Goal: Information Seeking & Learning: Check status

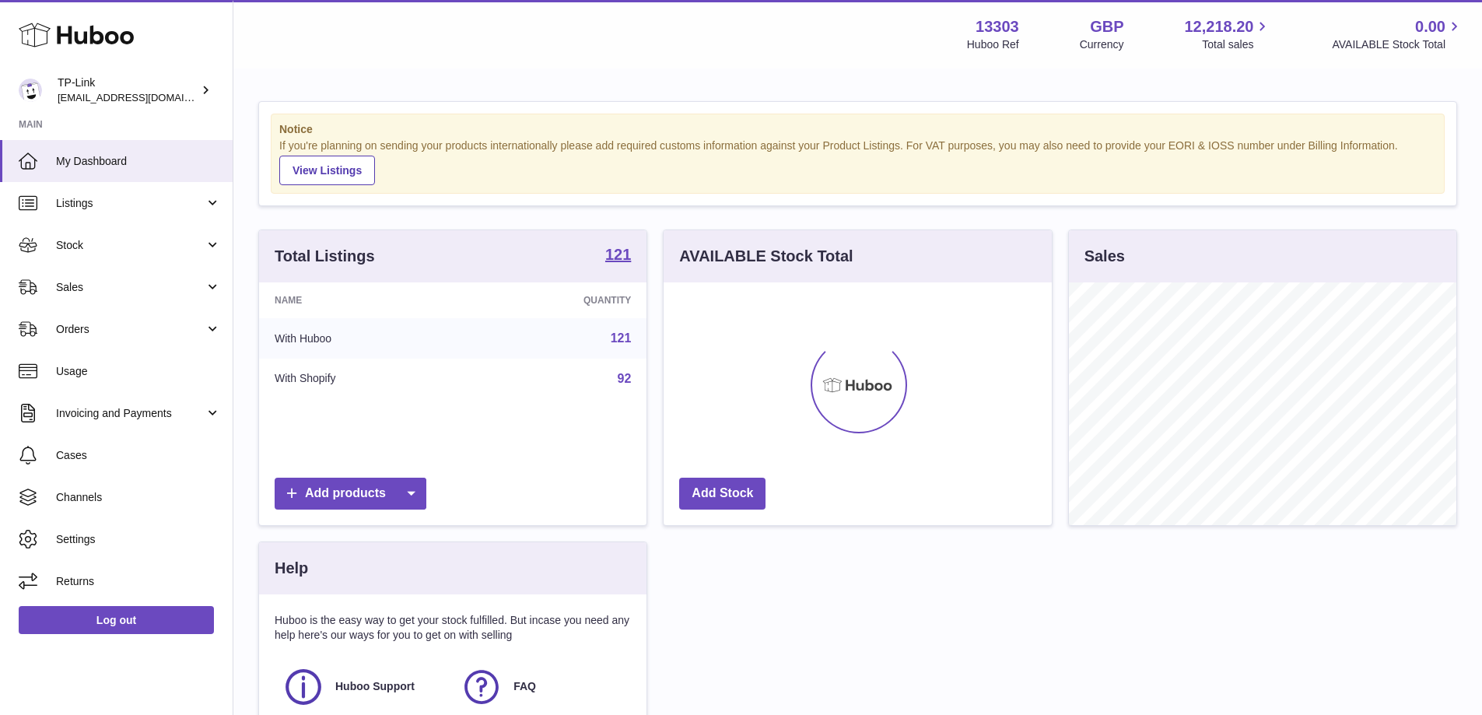
scroll to position [243, 388]
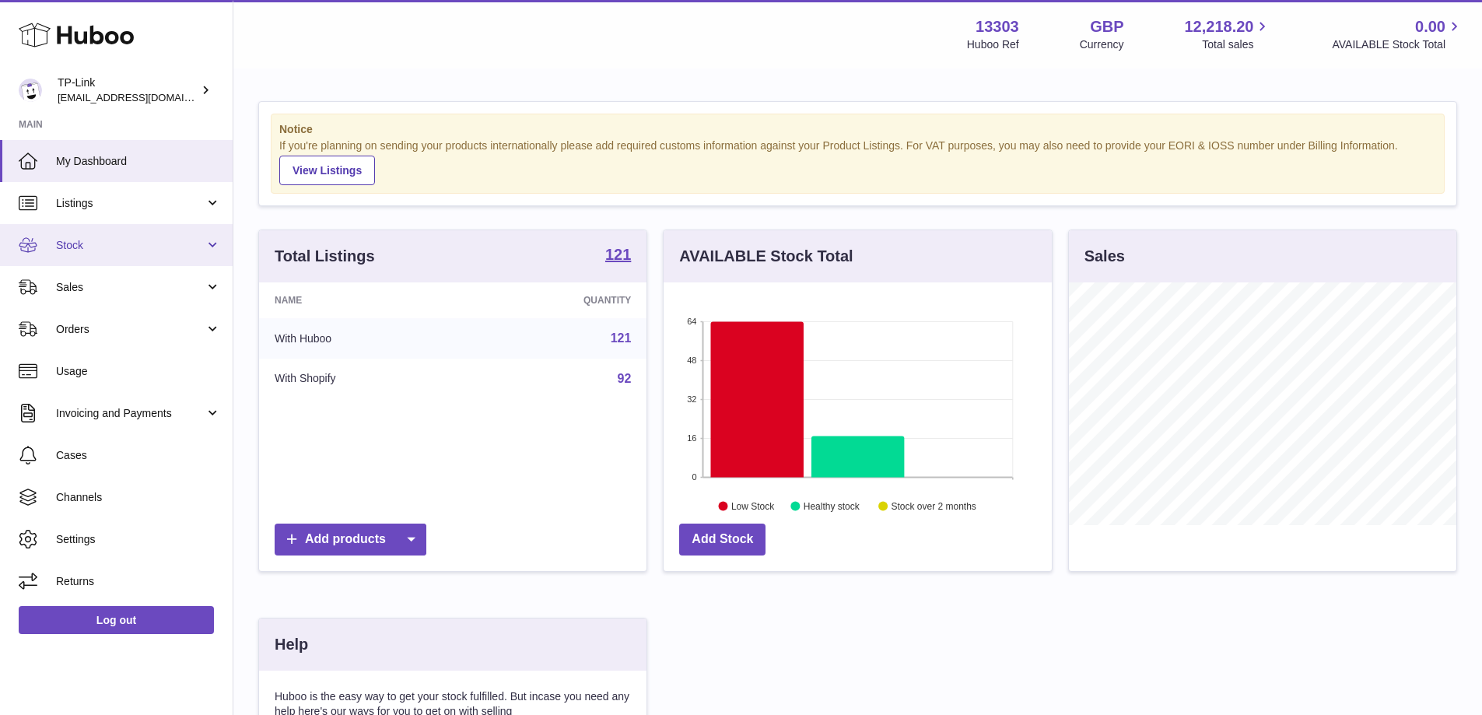
click at [91, 254] on link "Stock" at bounding box center [116, 245] width 233 height 42
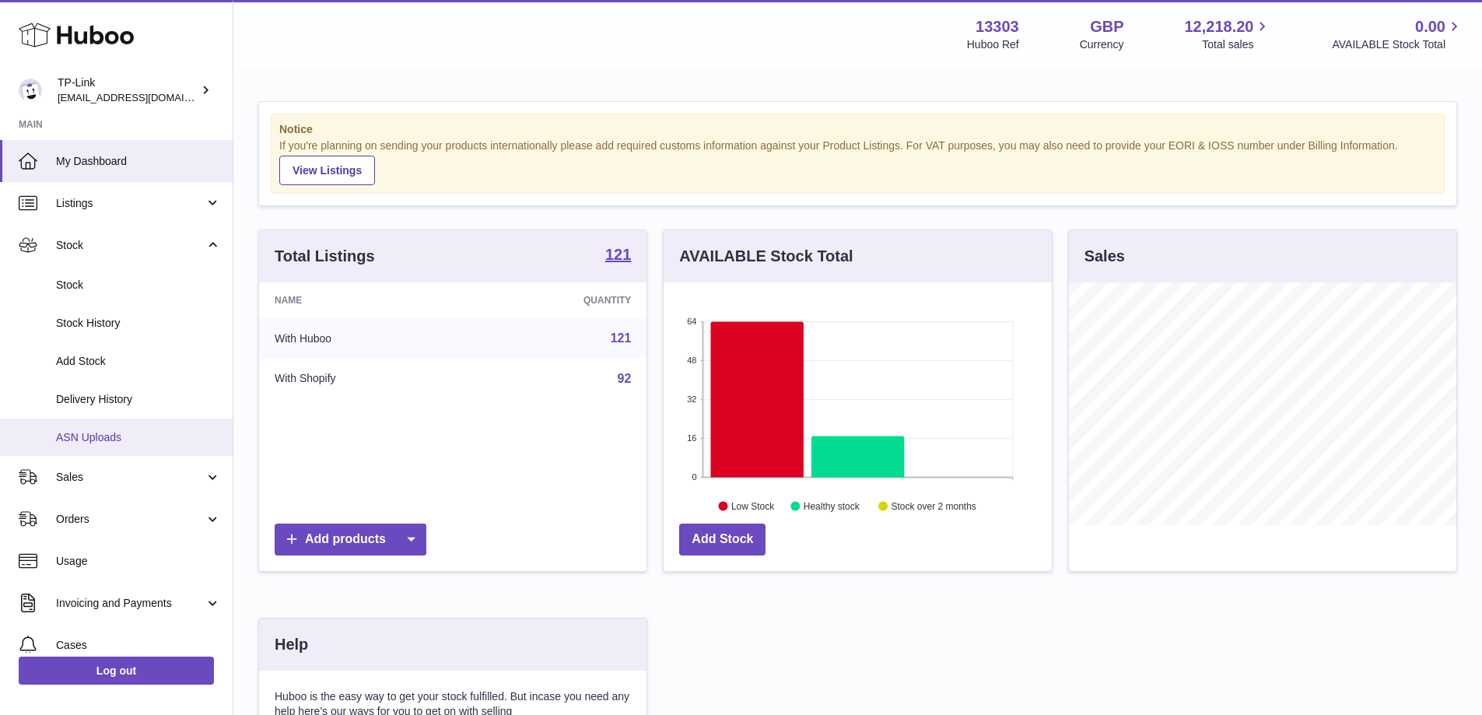
click at [128, 438] on span "ASN Uploads" at bounding box center [138, 437] width 165 height 15
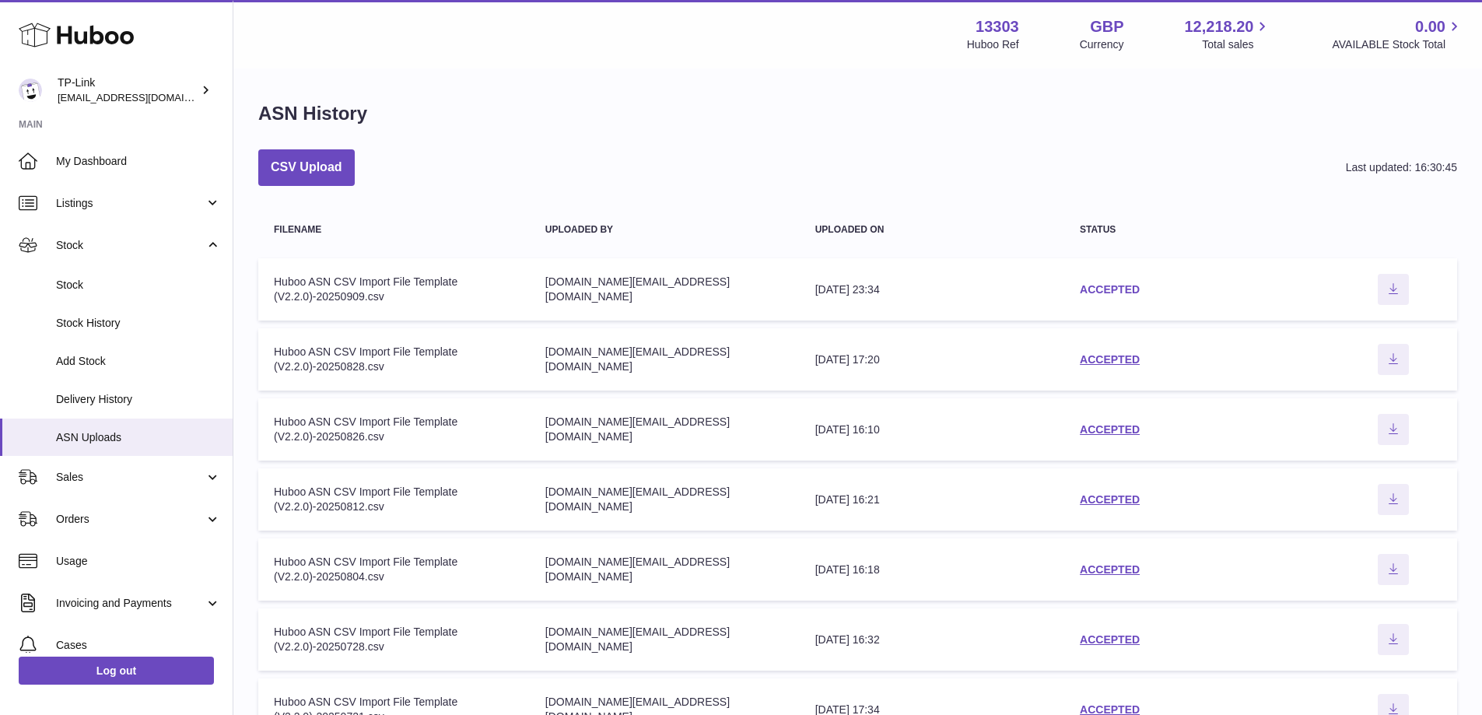
click at [1109, 288] on link "ACCEPTED" at bounding box center [1109, 289] width 60 height 12
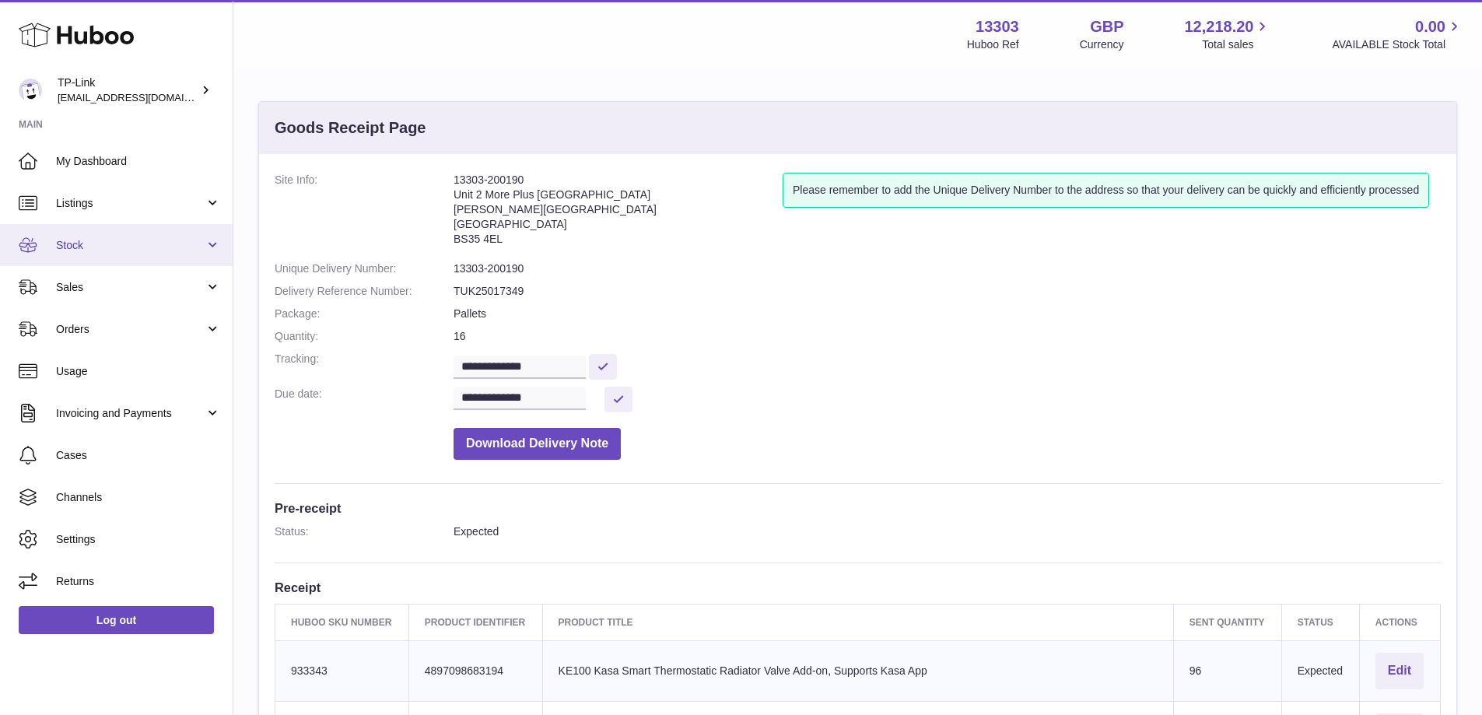
click at [96, 253] on link "Stock" at bounding box center [116, 245] width 233 height 42
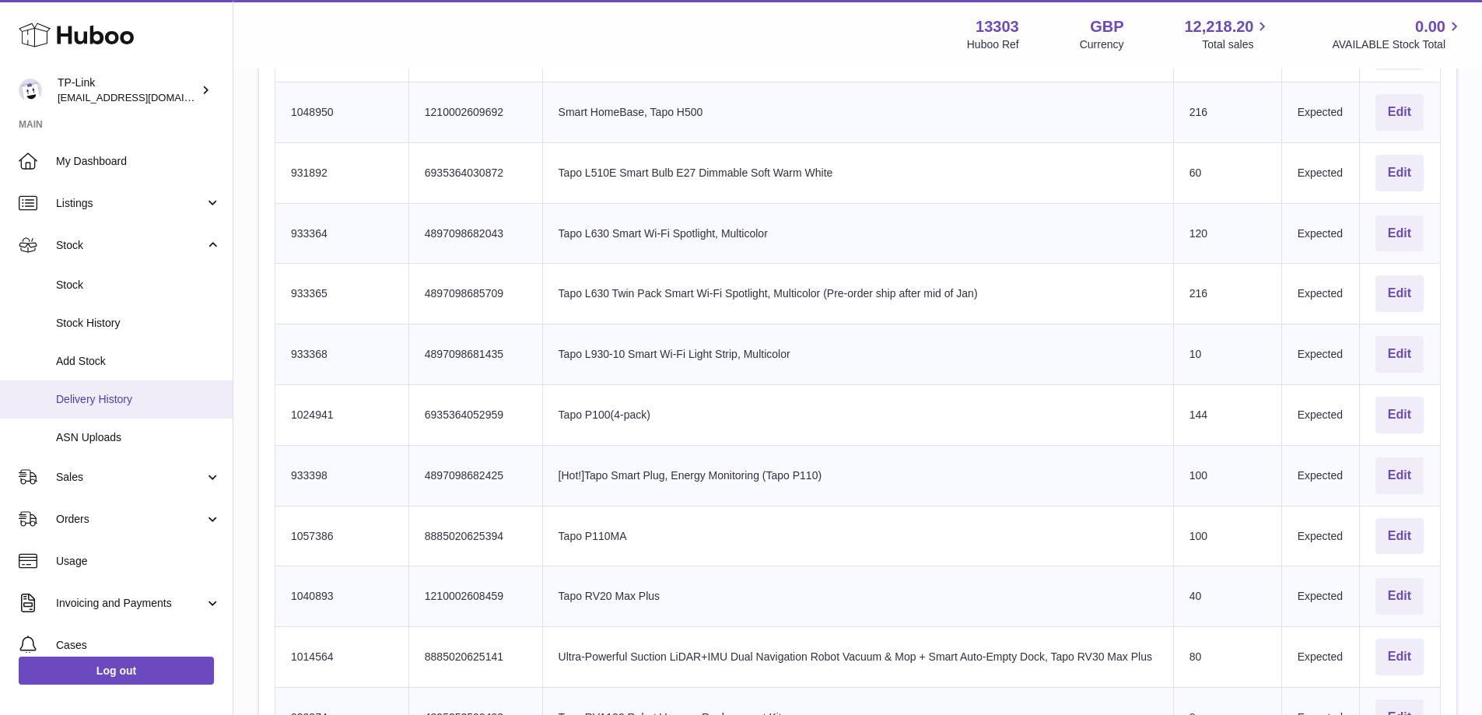
scroll to position [2510, 0]
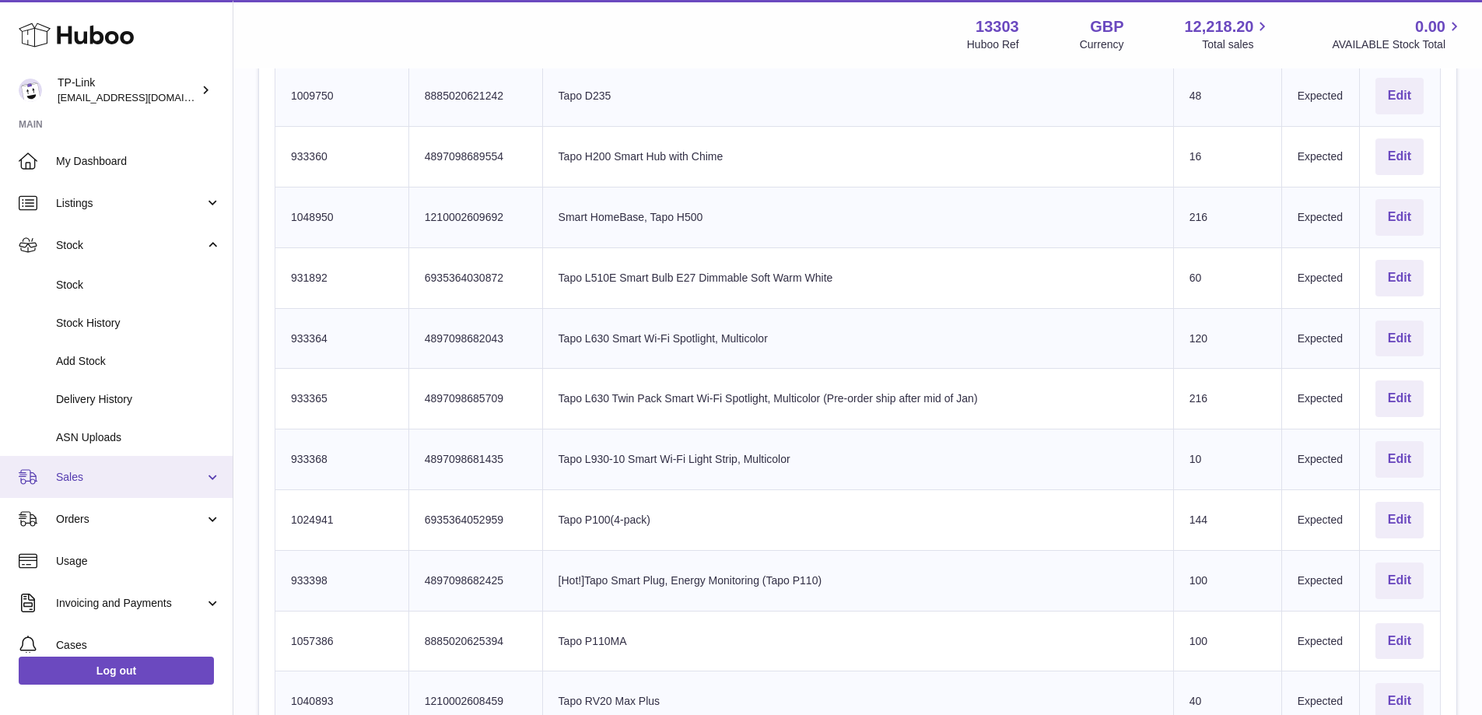
click at [114, 473] on span "Sales" at bounding box center [130, 477] width 149 height 15
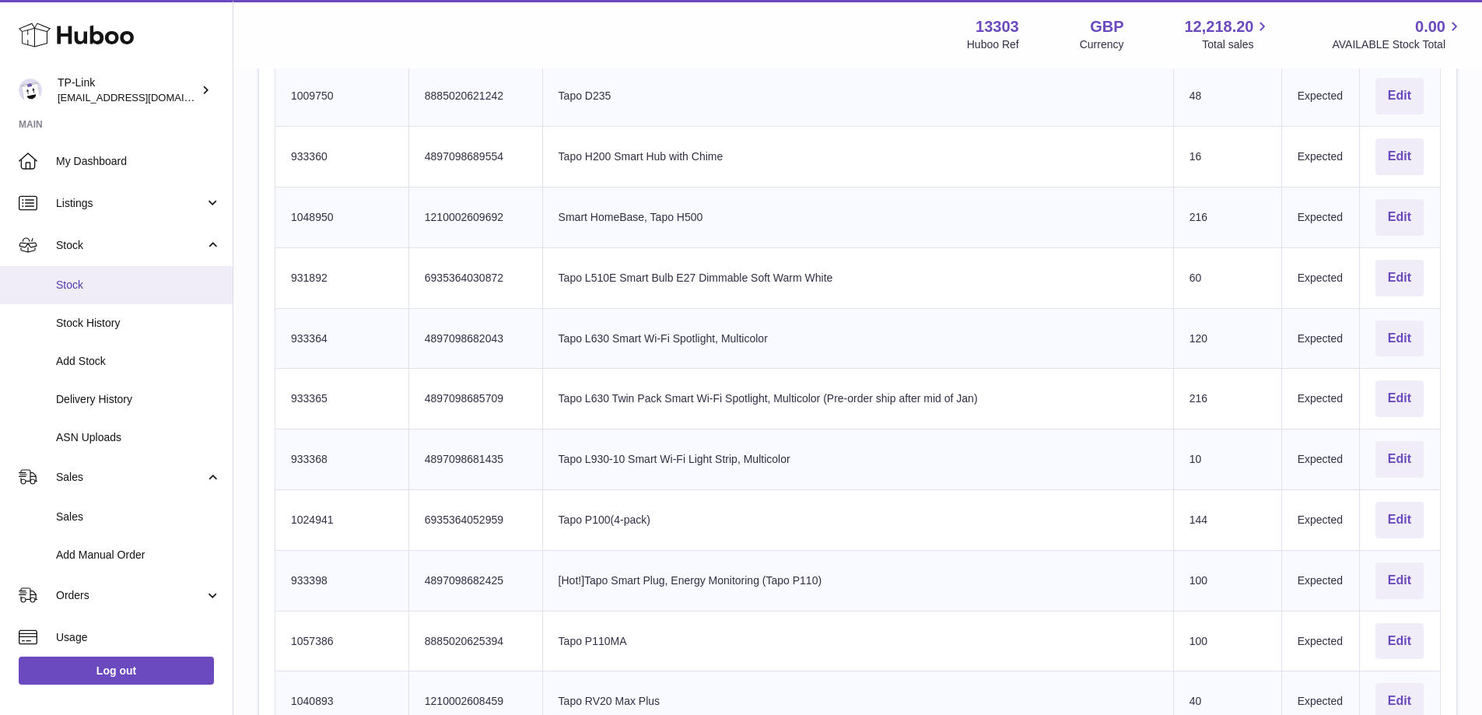
click at [96, 290] on span "Stock" at bounding box center [138, 285] width 165 height 15
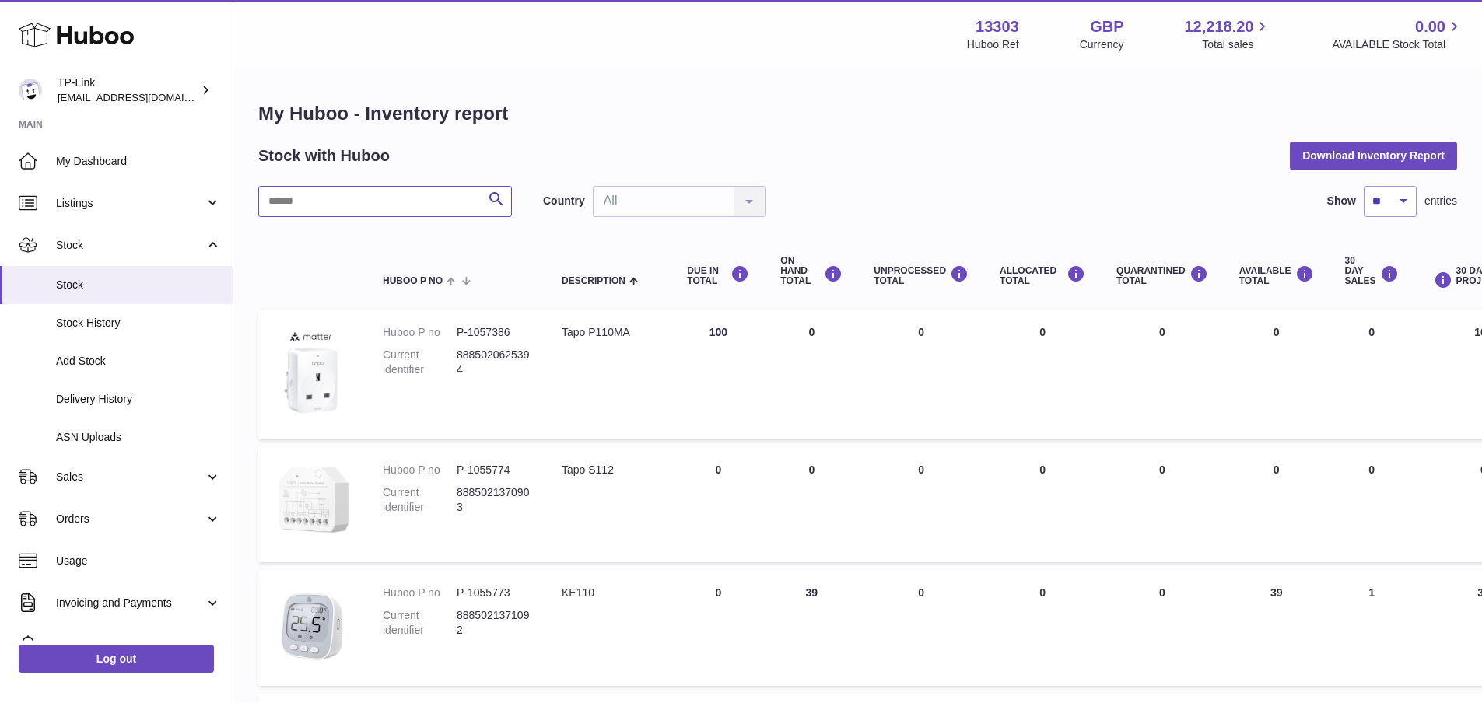
click at [415, 209] on input "text" at bounding box center [385, 201] width 254 height 31
type input "*"
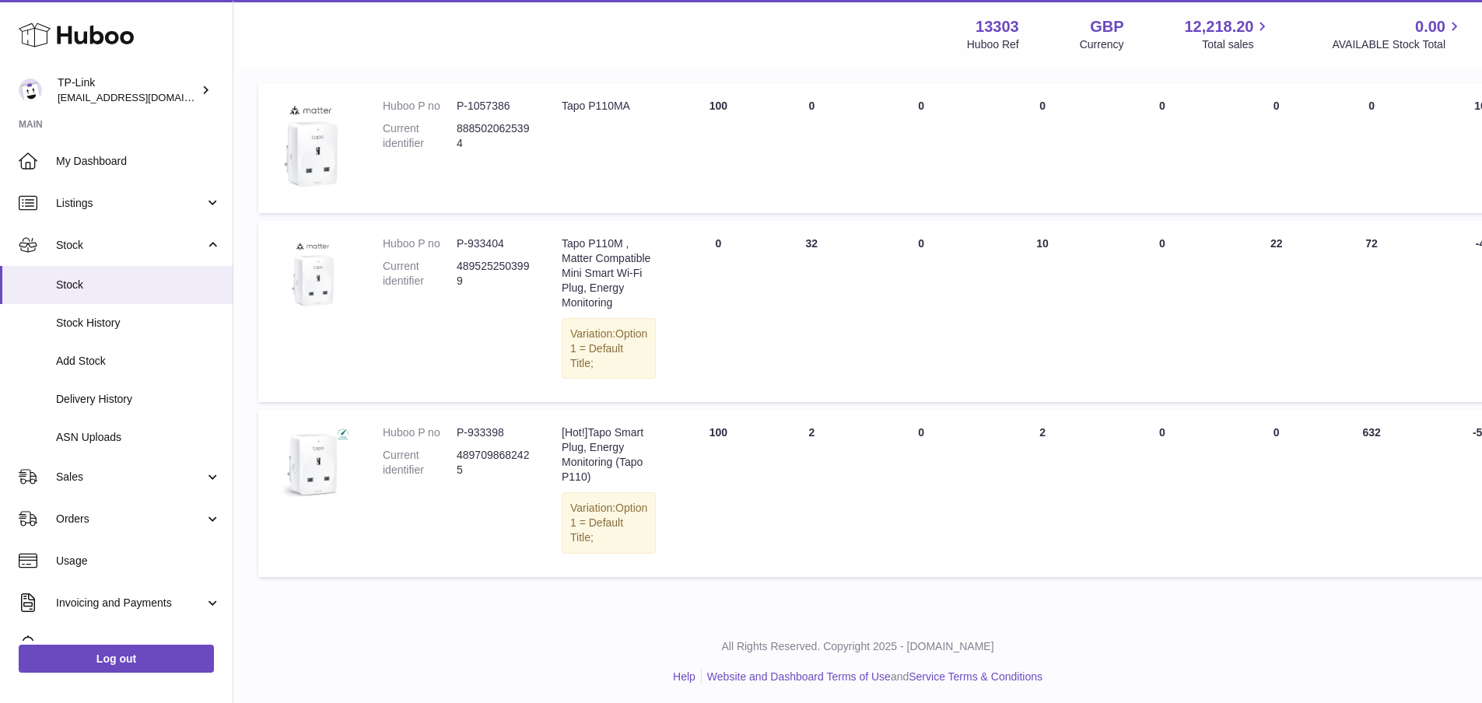
scroll to position [226, 211]
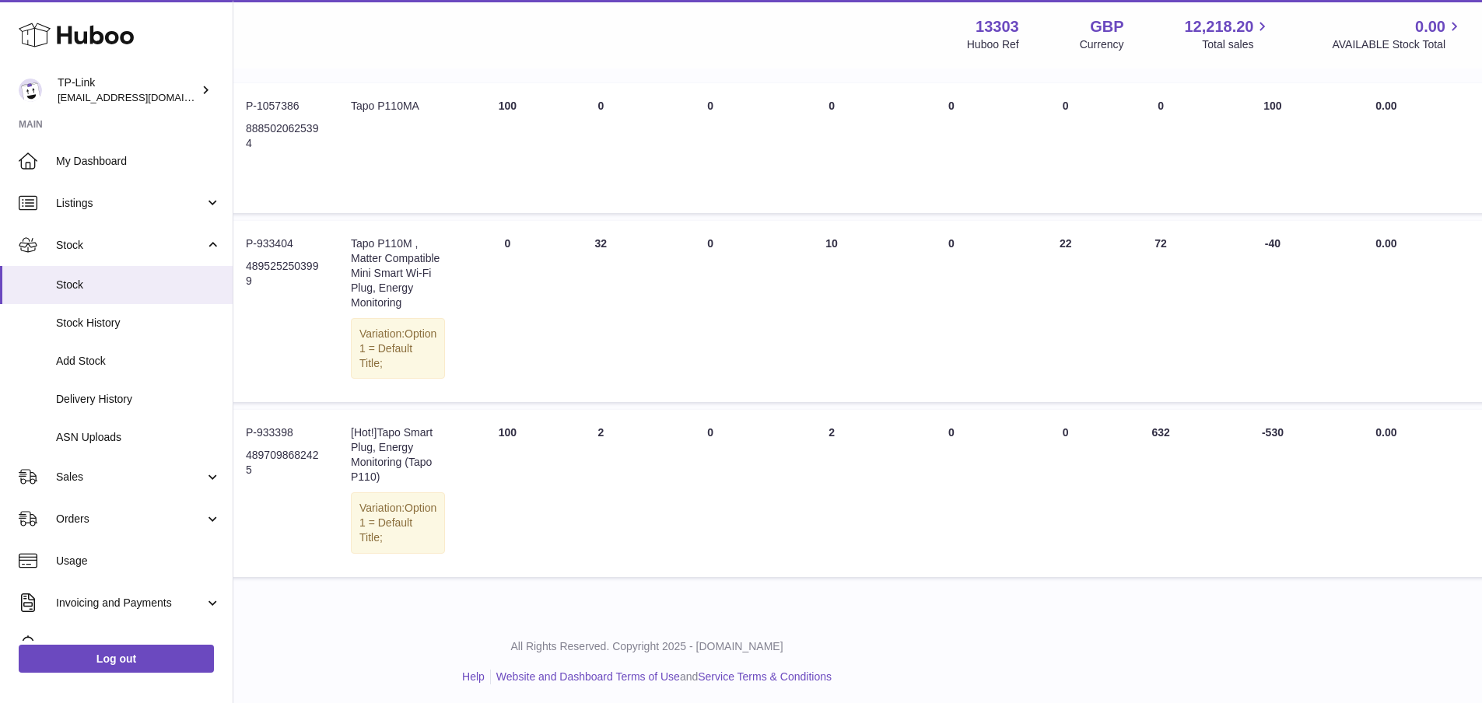
type input "****"
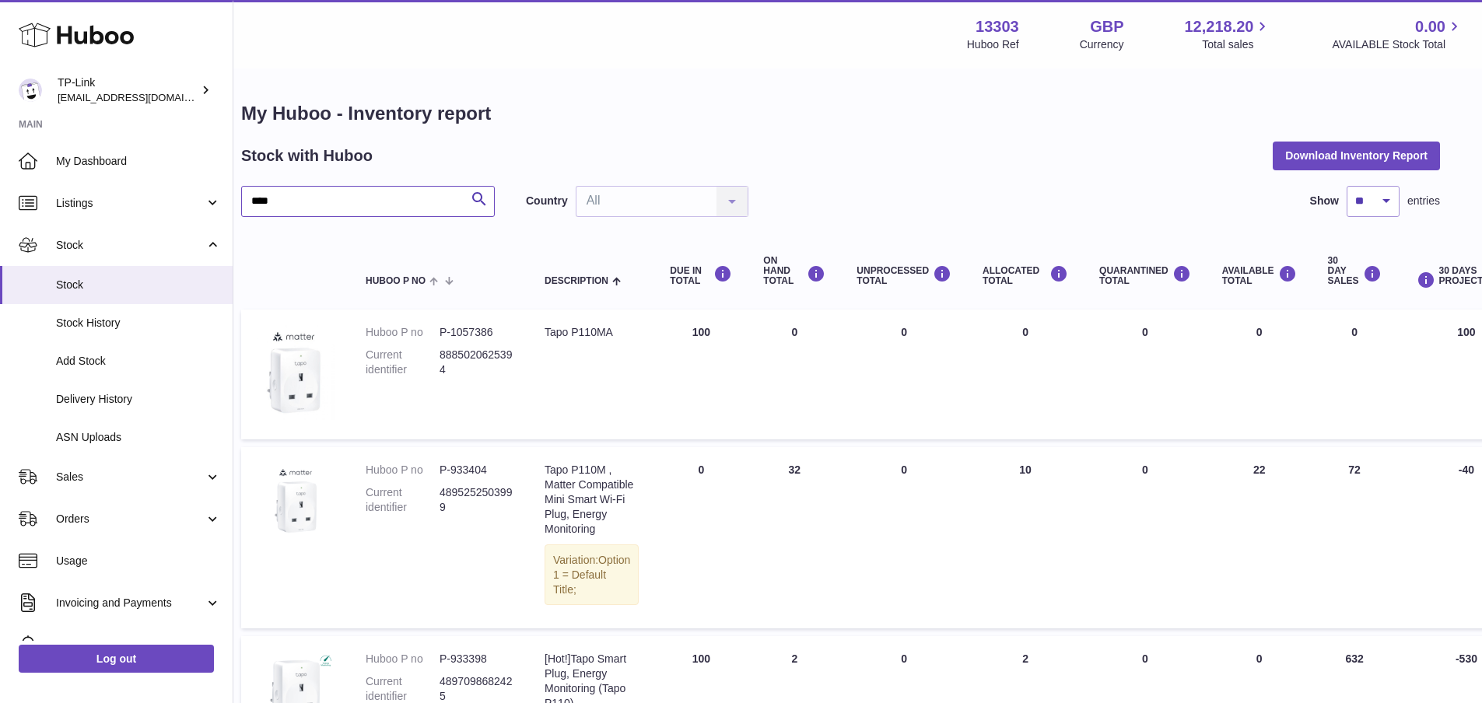
scroll to position [0, 0]
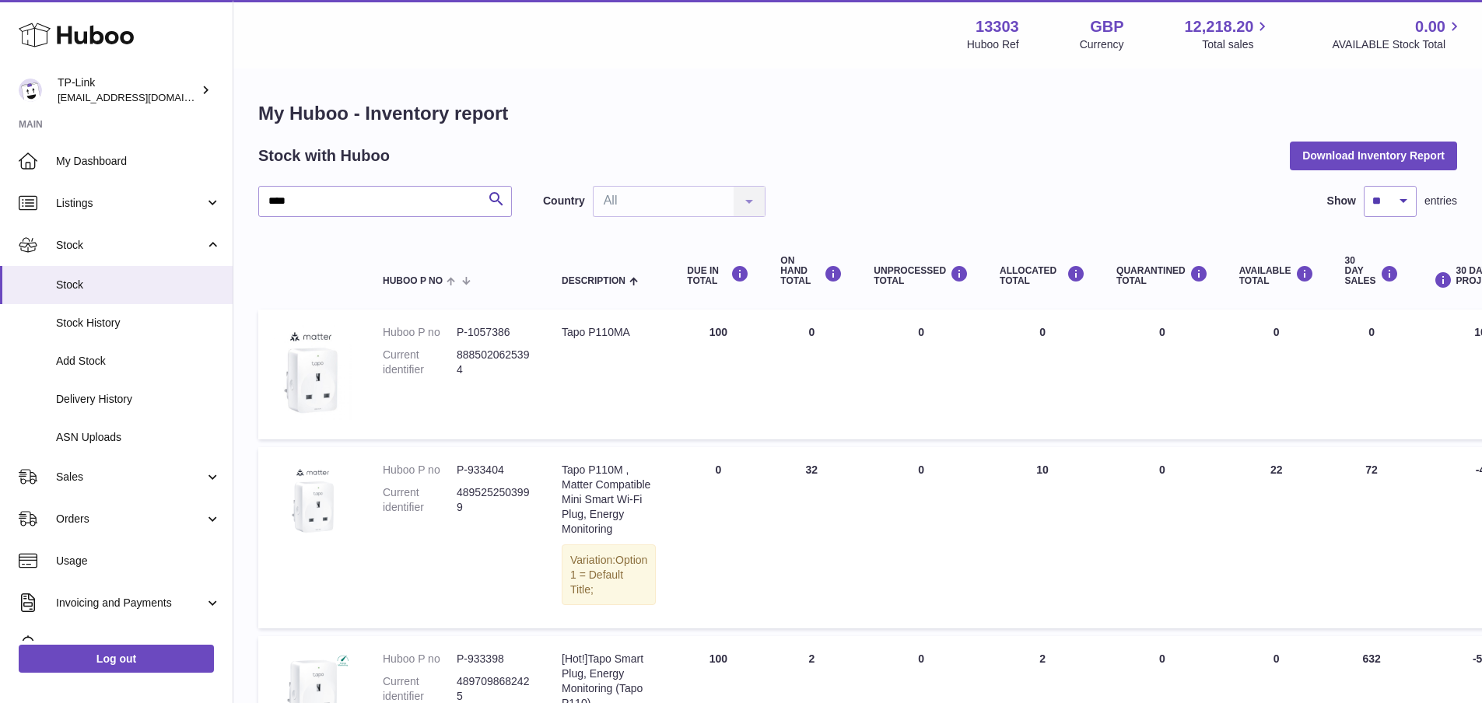
drag, startPoint x: 315, startPoint y: 184, endPoint x: 236, endPoint y: 184, distance: 79.3
click at [236, 184] on div "My Huboo - Inventory report Stock with Huboo Download Inventory Report **** Sea…" at bounding box center [857, 456] width 1248 height 772
drag, startPoint x: 375, startPoint y: 191, endPoint x: 363, endPoint y: 196, distance: 12.9
click at [375, 191] on input "****" at bounding box center [385, 201] width 254 height 31
drag, startPoint x: 362, startPoint y: 197, endPoint x: 170, endPoint y: 198, distance: 191.3
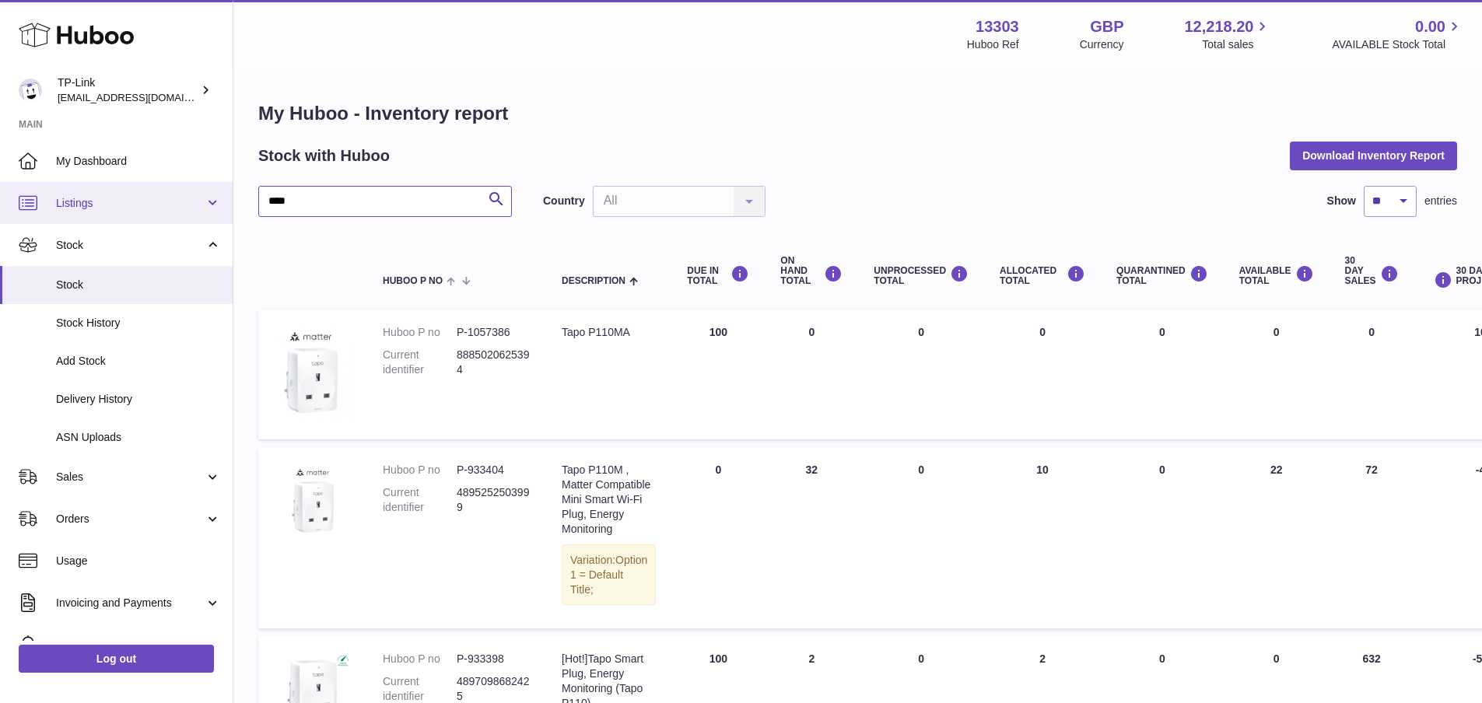
click at [170, 198] on div "Huboo TP-Link gaby.chen@tp-link.com Main My Dashboard Listings Not with Huboo L…" at bounding box center [741, 467] width 1482 height 934
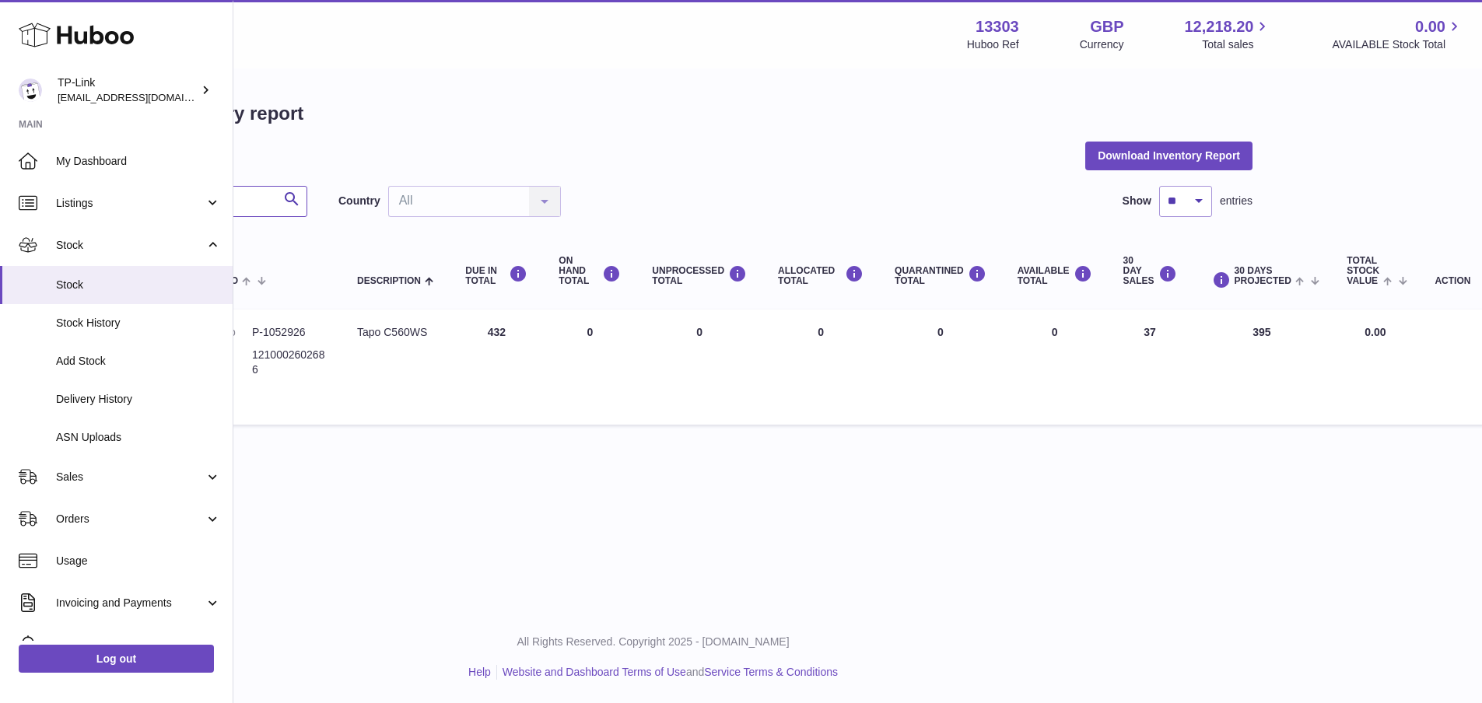
scroll to position [0, 211]
type input "******"
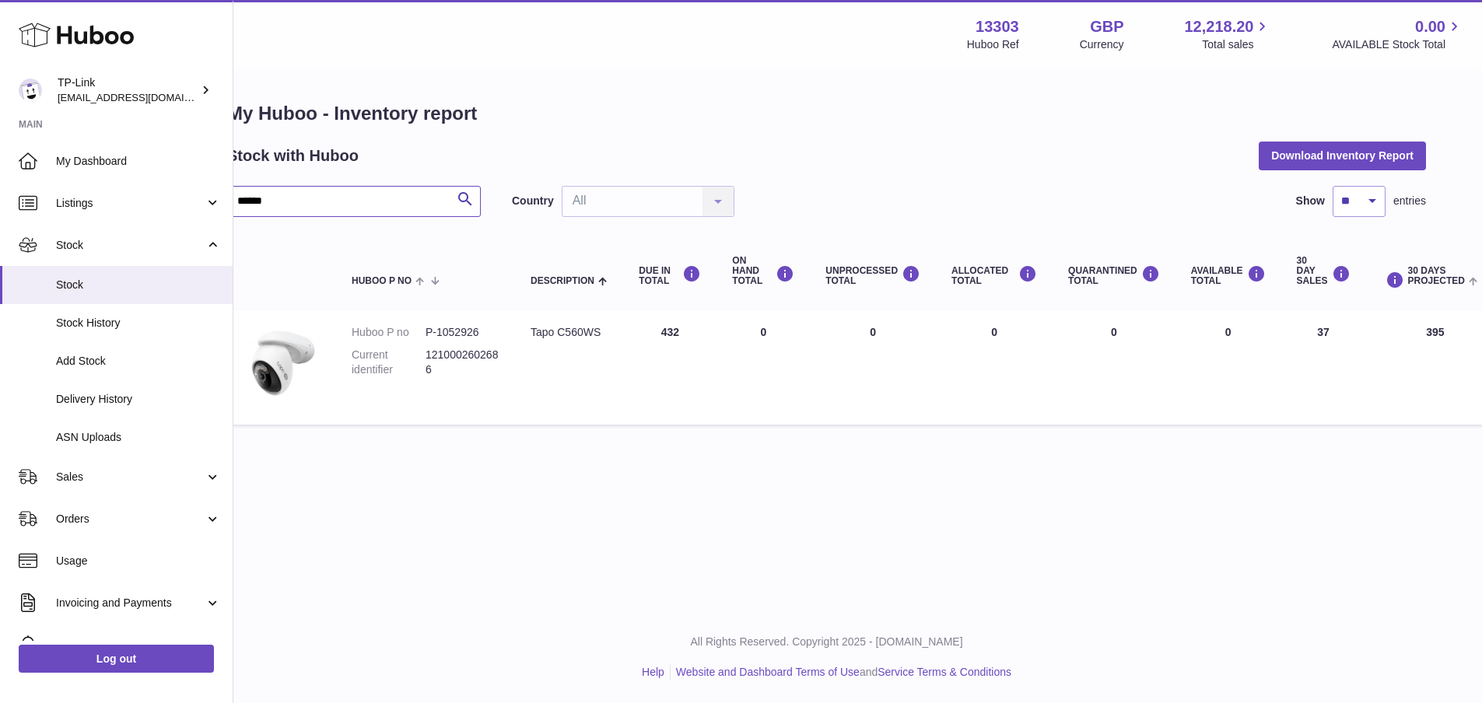
scroll to position [0, 0]
